Goal: Navigation & Orientation: Find specific page/section

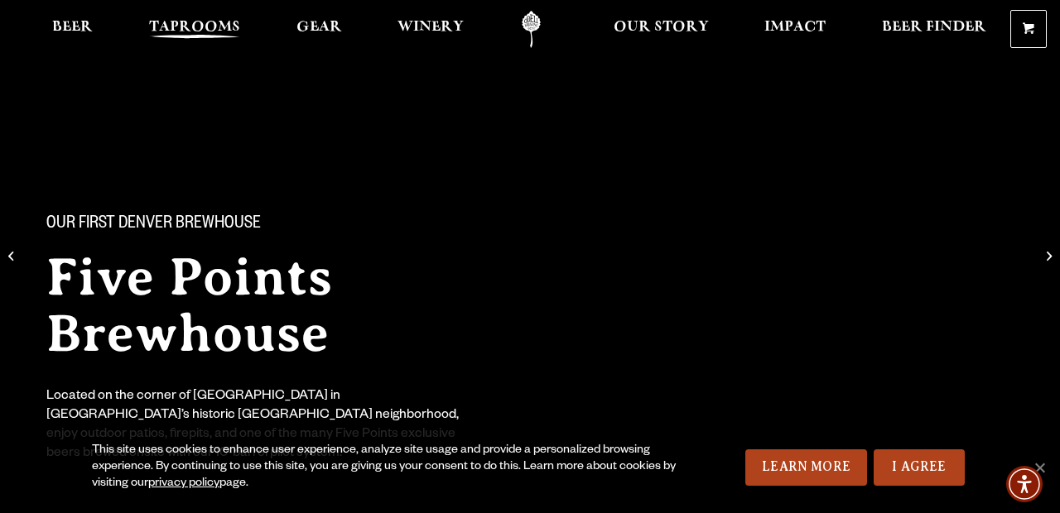
click at [207, 27] on span "Taprooms" at bounding box center [194, 27] width 91 height 13
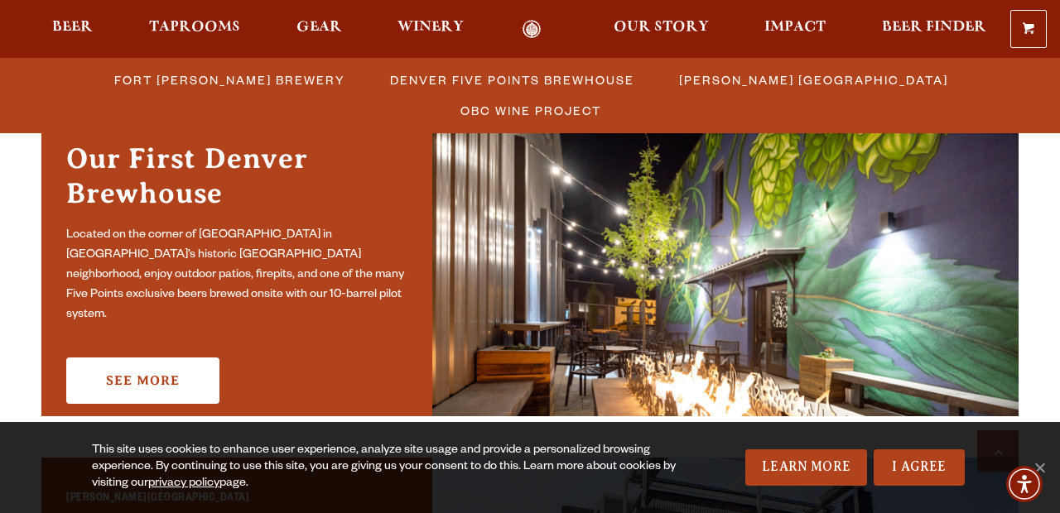
scroll to position [860, 0]
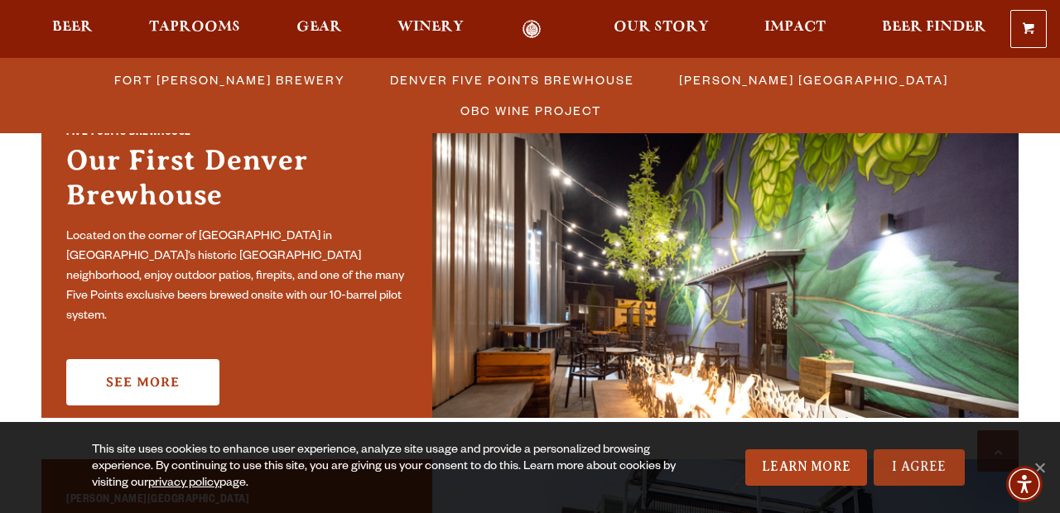
click at [930, 466] on link "I Agree" at bounding box center [919, 468] width 91 height 36
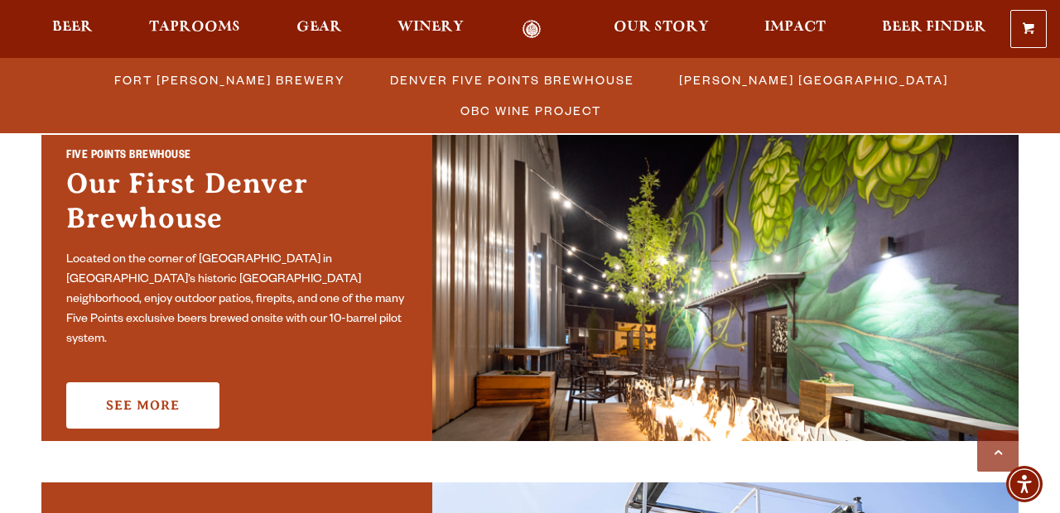
scroll to position [831, 0]
